Goal: Task Accomplishment & Management: Use online tool/utility

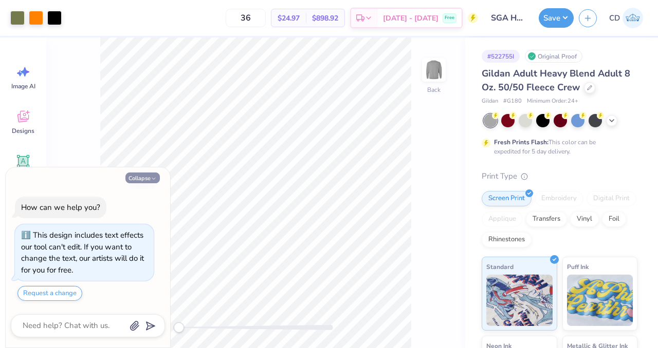
click at [148, 179] on button "Collapse" at bounding box center [142, 178] width 34 height 11
type textarea "x"
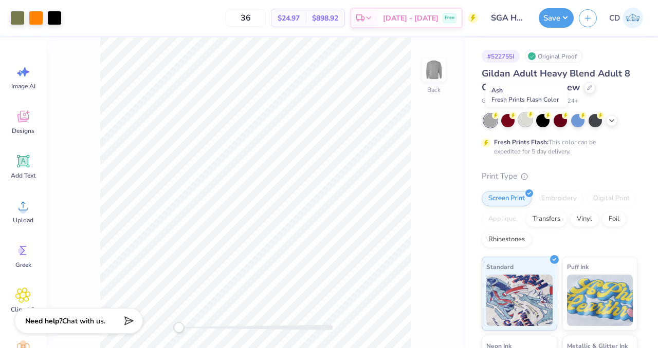
click at [522, 122] on div at bounding box center [524, 119] width 13 height 13
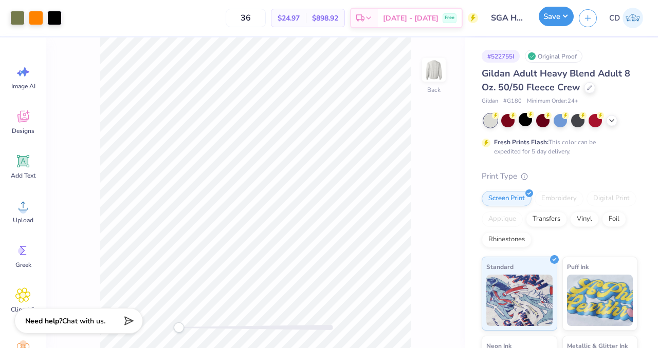
click at [557, 22] on button "Save" at bounding box center [555, 17] width 35 height 20
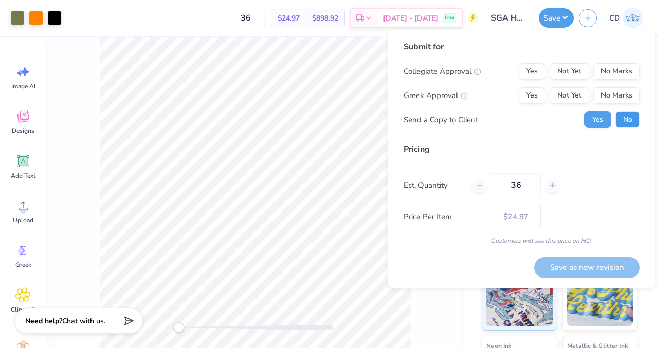
click at [625, 116] on button "No" at bounding box center [627, 119] width 25 height 16
click at [568, 99] on button "Not Yet" at bounding box center [569, 95] width 40 height 16
click at [619, 48] on div "Submit for" at bounding box center [521, 47] width 236 height 12
click at [616, 73] on button "No Marks" at bounding box center [616, 71] width 47 height 16
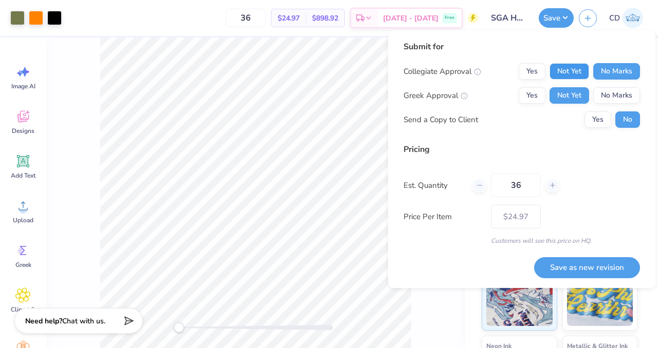
click at [574, 70] on button "Not Yet" at bounding box center [569, 71] width 40 height 16
click at [610, 95] on button "No Marks" at bounding box center [616, 95] width 47 height 16
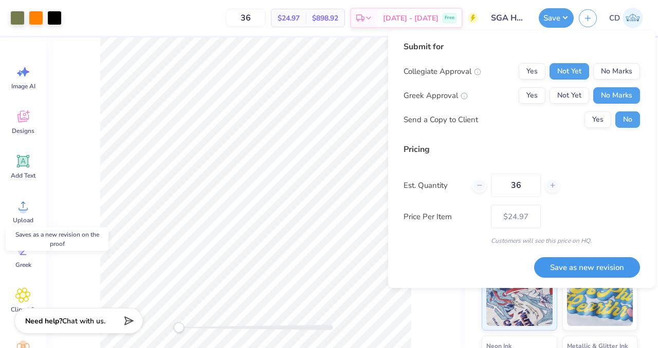
click at [571, 269] on button "Save as new revision" at bounding box center [587, 267] width 106 height 21
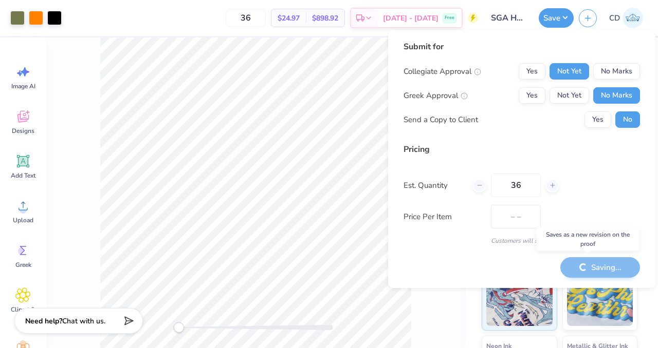
type input "$24.97"
